Goal: Transaction & Acquisition: Purchase product/service

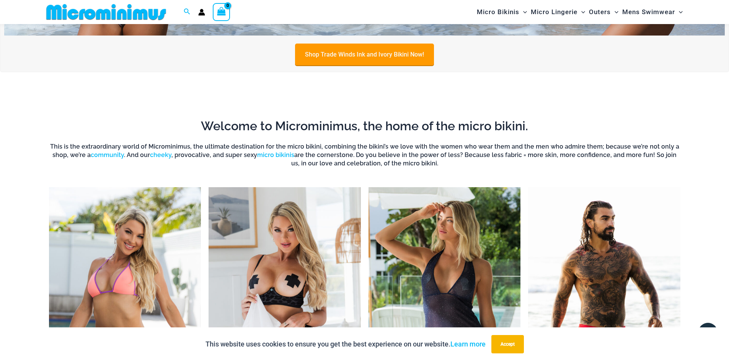
scroll to position [376, 0]
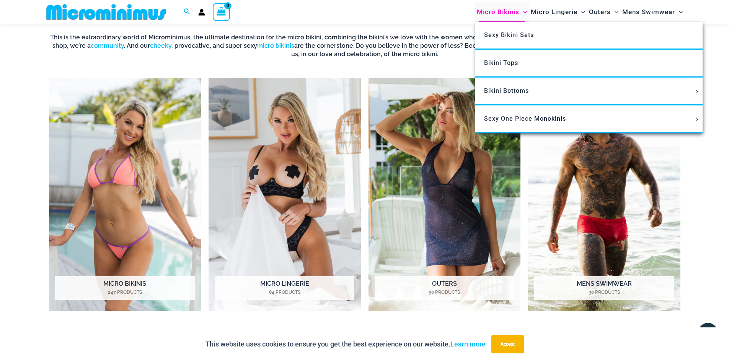
click at [491, 14] on span "Micro Bikinis" at bounding box center [498, 12] width 42 height 20
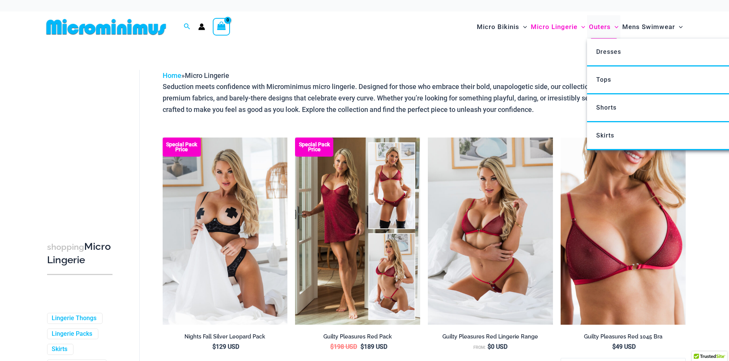
click at [606, 26] on span "Outers" at bounding box center [600, 27] width 22 height 20
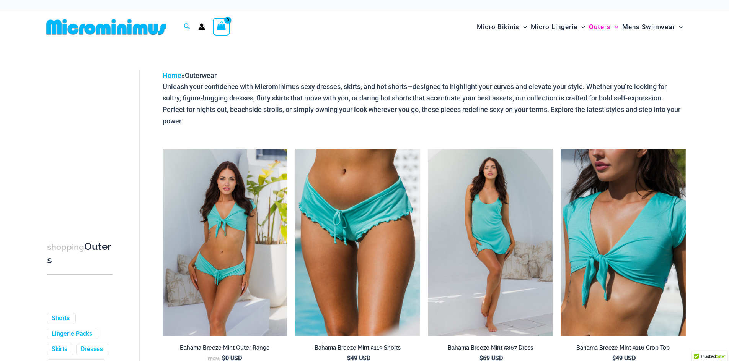
click at [538, 24] on span "Micro Lingerie" at bounding box center [553, 27] width 47 height 20
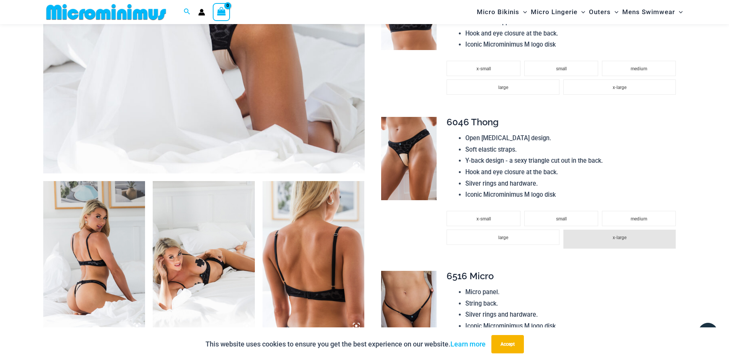
scroll to position [529, 0]
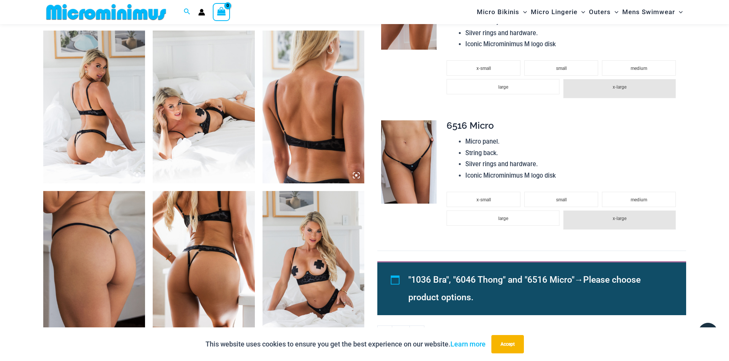
click at [203, 125] on img at bounding box center [204, 107] width 102 height 153
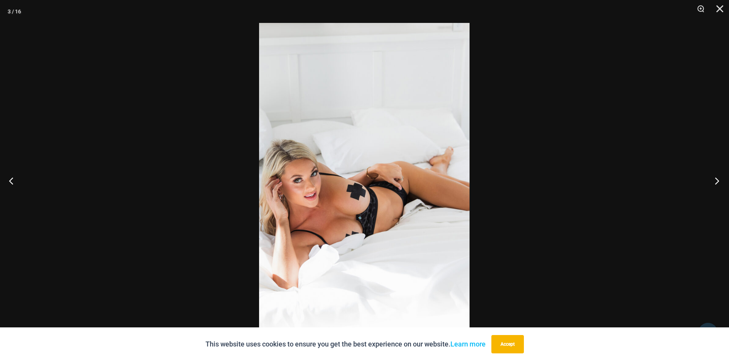
click at [719, 179] on button "Next" at bounding box center [714, 181] width 29 height 38
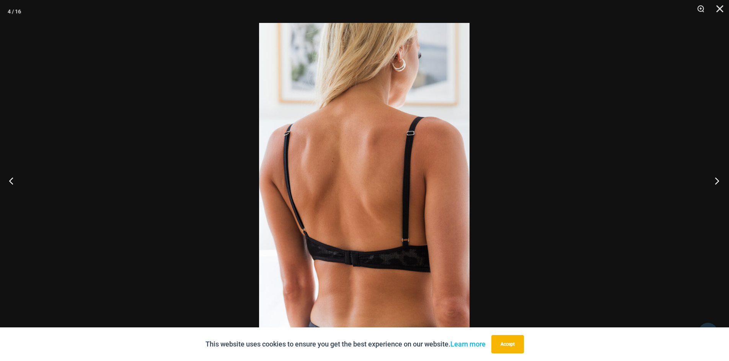
click at [718, 179] on button "Next" at bounding box center [714, 181] width 29 height 38
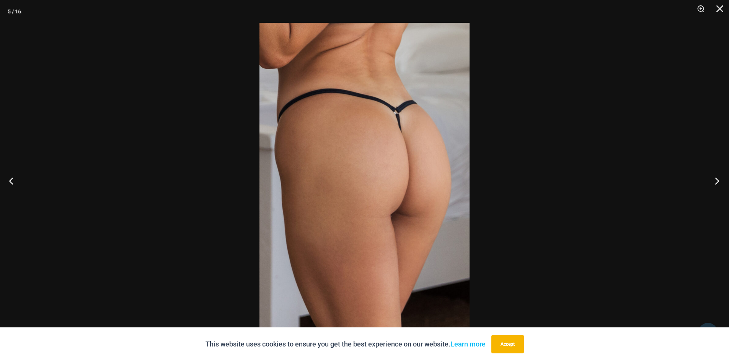
click at [718, 179] on button "Next" at bounding box center [714, 181] width 29 height 38
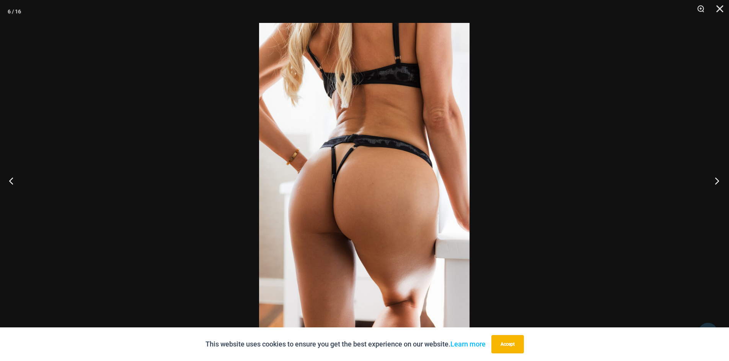
click at [718, 179] on button "Next" at bounding box center [714, 181] width 29 height 38
